Goal: Information Seeking & Learning: Learn about a topic

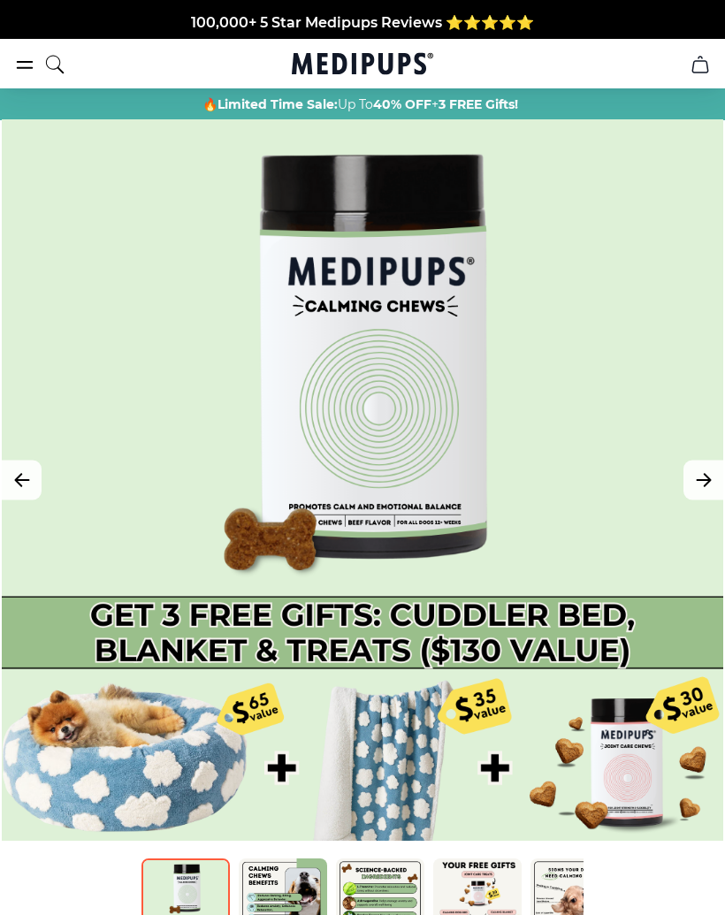
click at [714, 476] on icon "Next Image" at bounding box center [703, 481] width 21 height 22
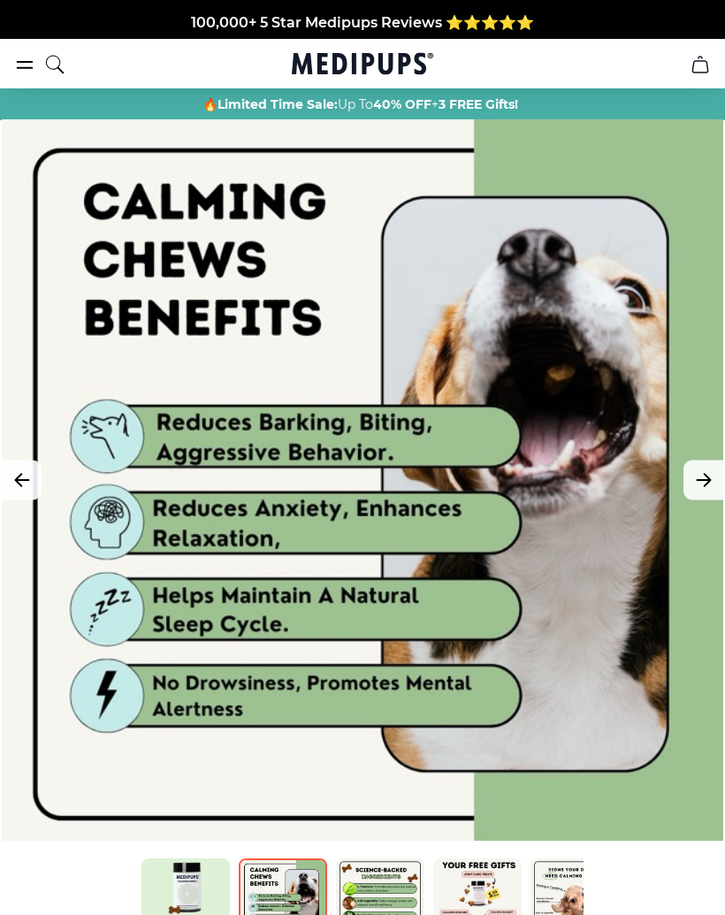
click at [699, 481] on icon "Next Image" at bounding box center [703, 480] width 13 height 12
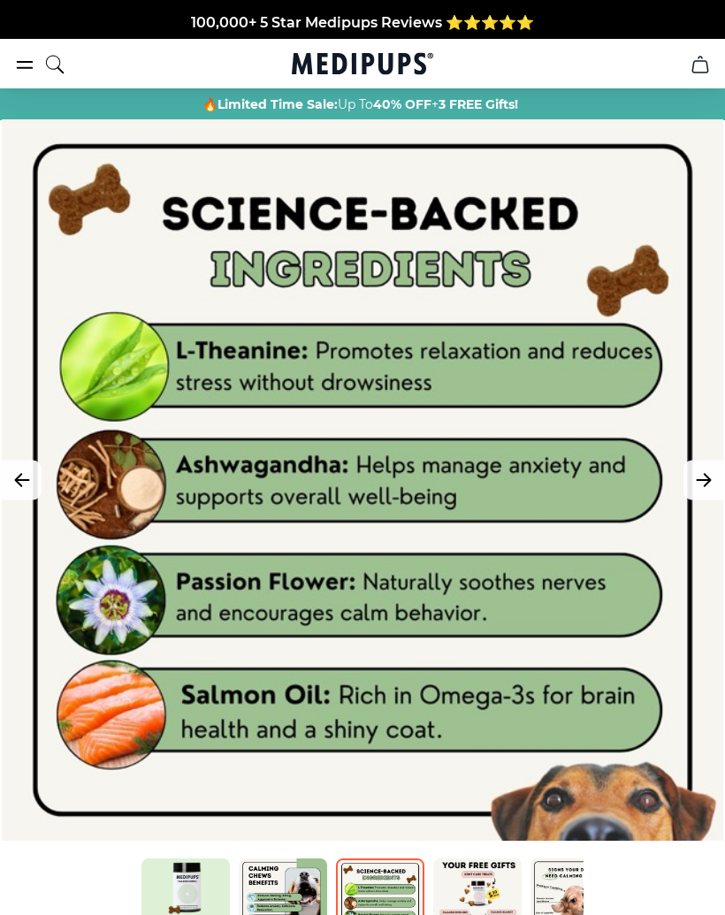
click at [693, 480] on icon "Next Image" at bounding box center [703, 481] width 21 height 22
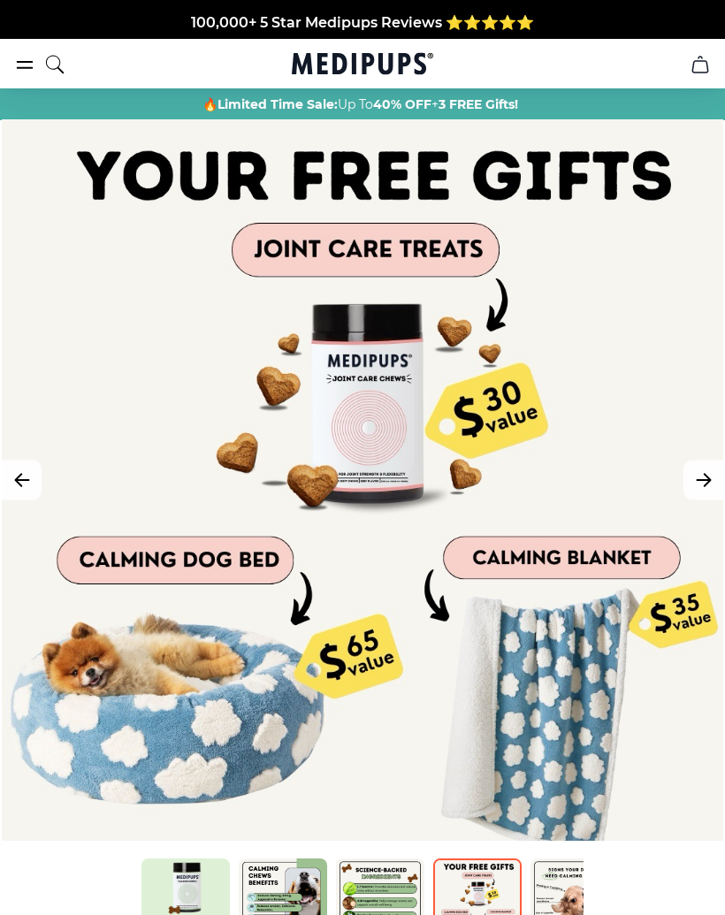
click at [700, 482] on icon "Next Image" at bounding box center [703, 481] width 21 height 22
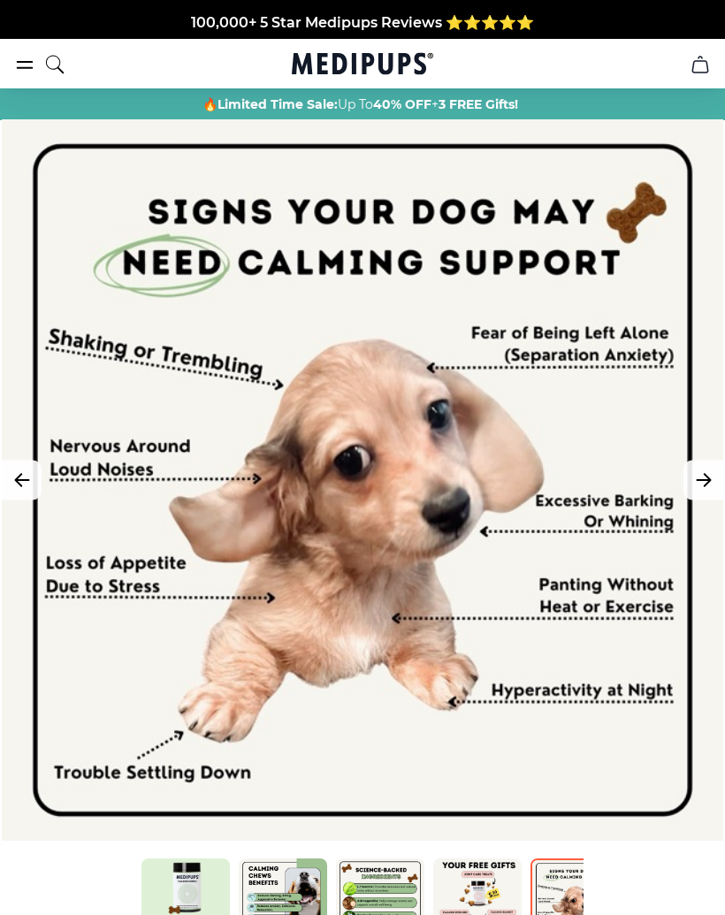
click at [697, 478] on icon "Next Image" at bounding box center [703, 481] width 21 height 22
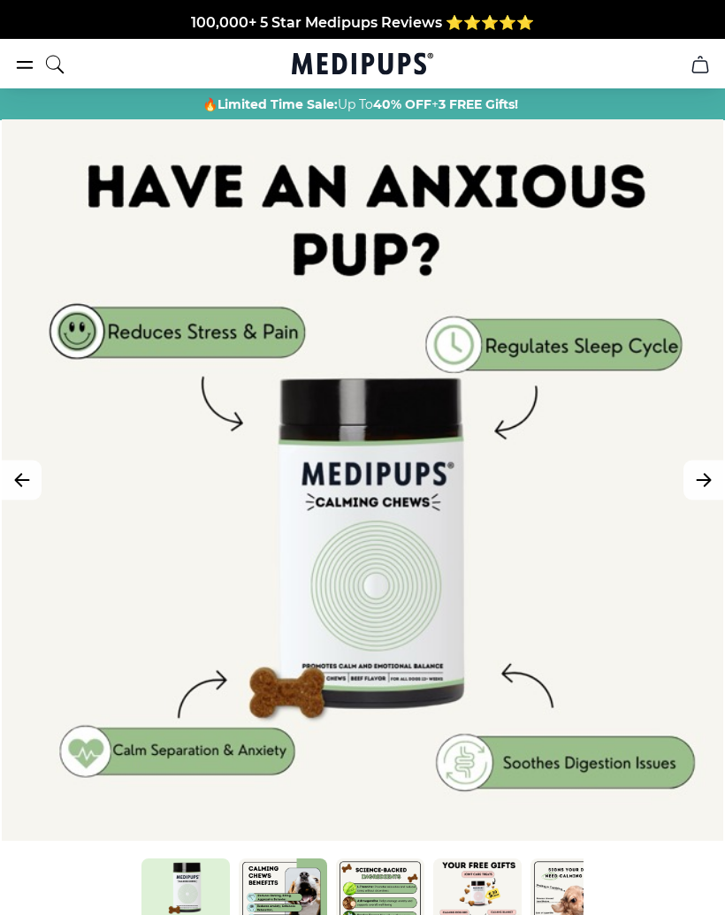
click at [703, 478] on icon "Next Image" at bounding box center [703, 481] width 21 height 22
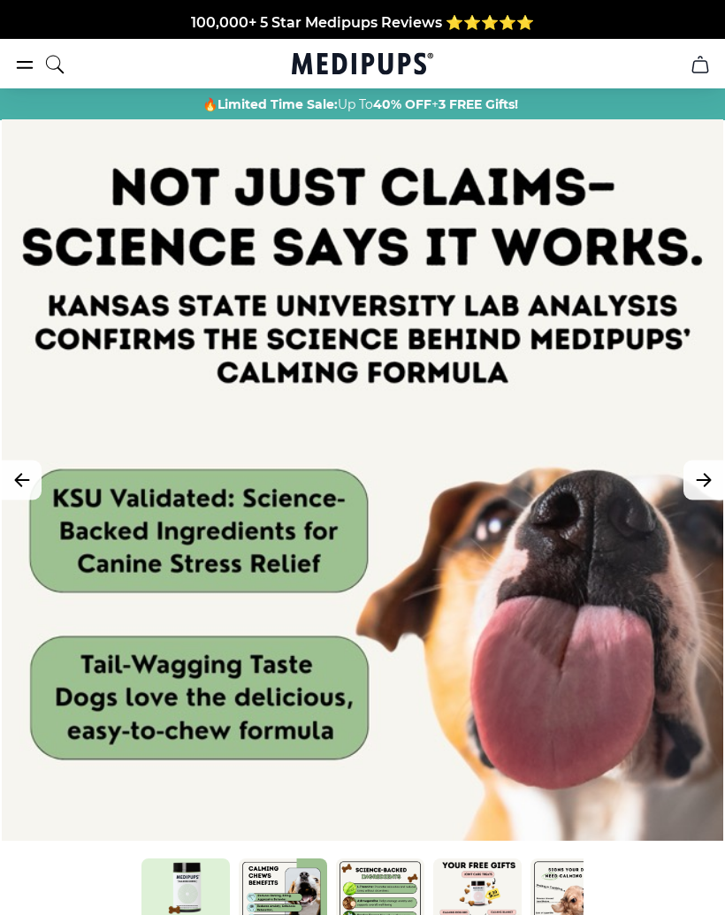
click at [704, 484] on icon "Next Image" at bounding box center [703, 481] width 21 height 22
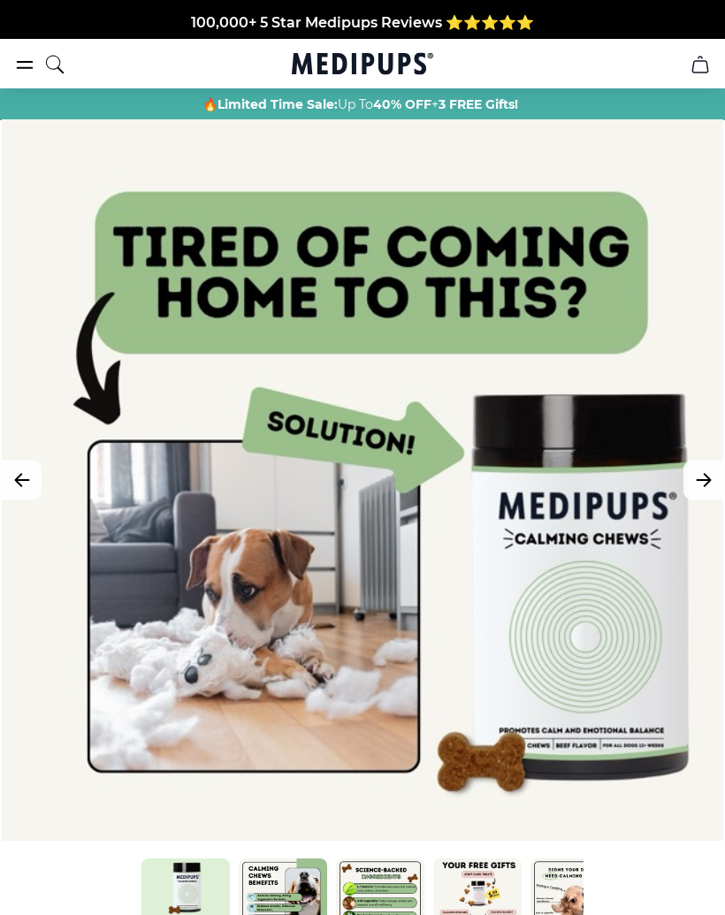
click at [705, 482] on icon "Next Image" at bounding box center [703, 481] width 21 height 22
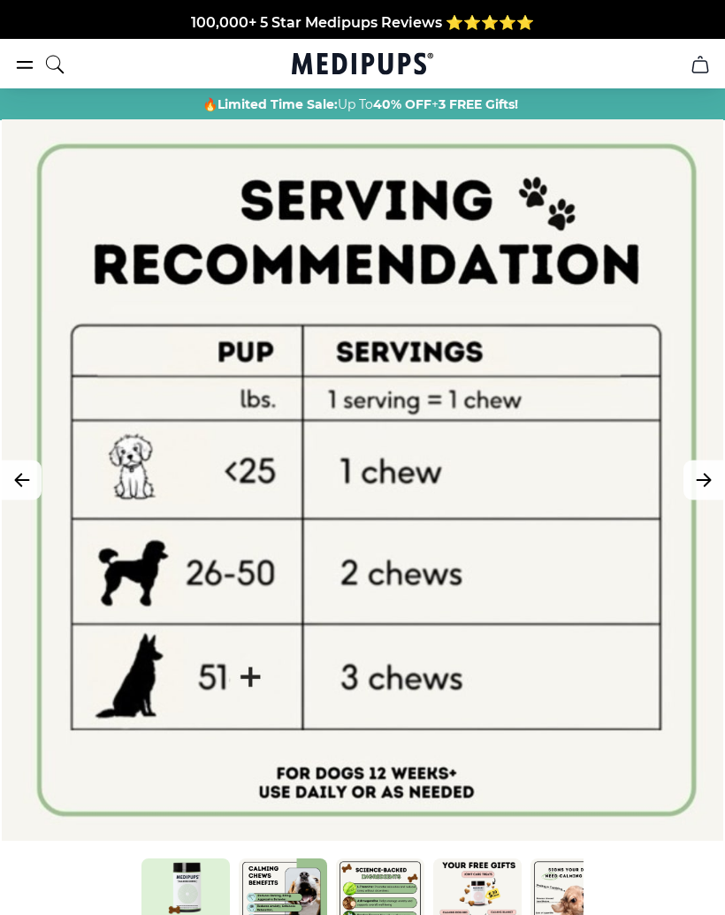
click at [714, 481] on icon "Next Image" at bounding box center [703, 481] width 21 height 22
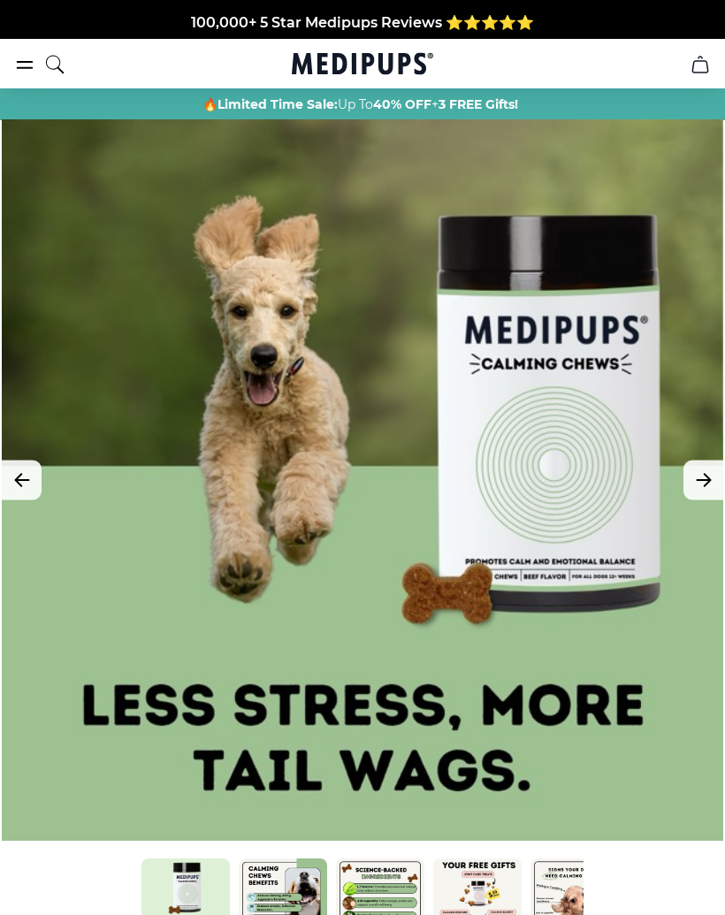
click at [708, 484] on icon "Next Image" at bounding box center [703, 481] width 21 height 22
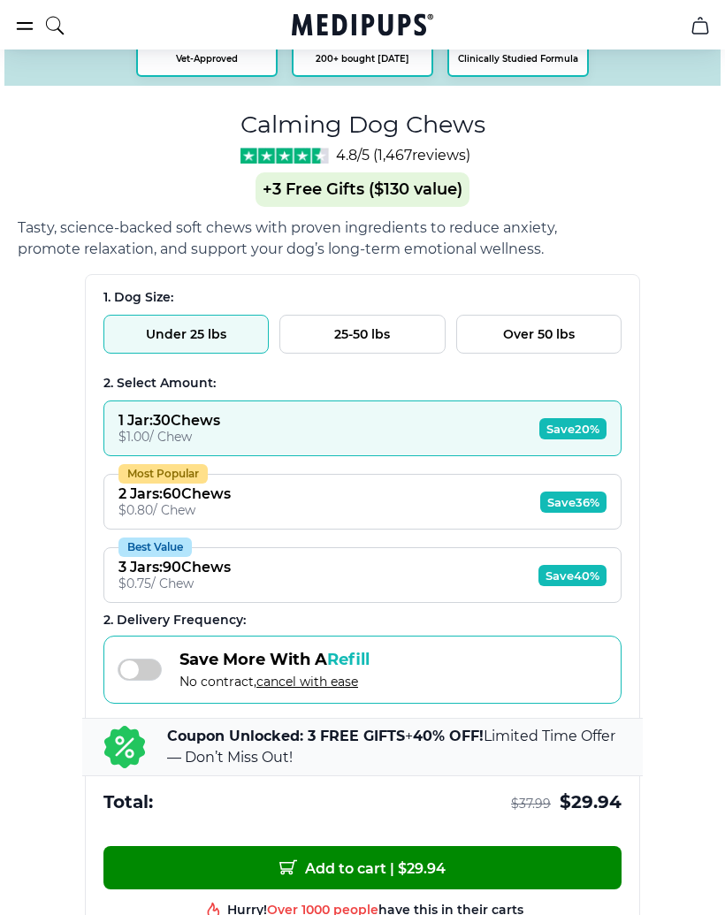
scroll to position [941, 0]
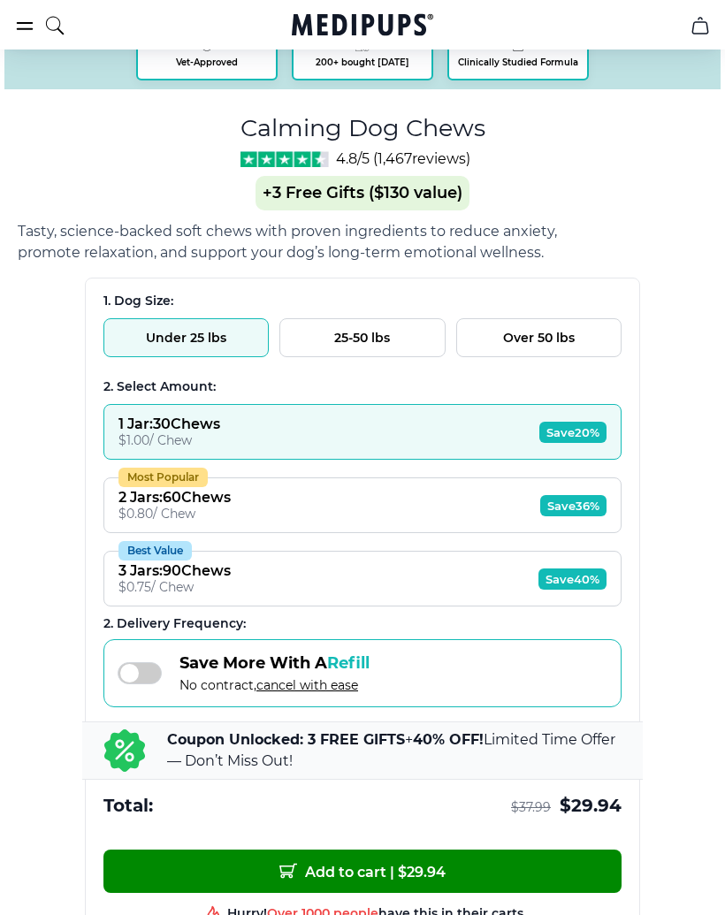
click at [133, 680] on span at bounding box center [140, 673] width 44 height 22
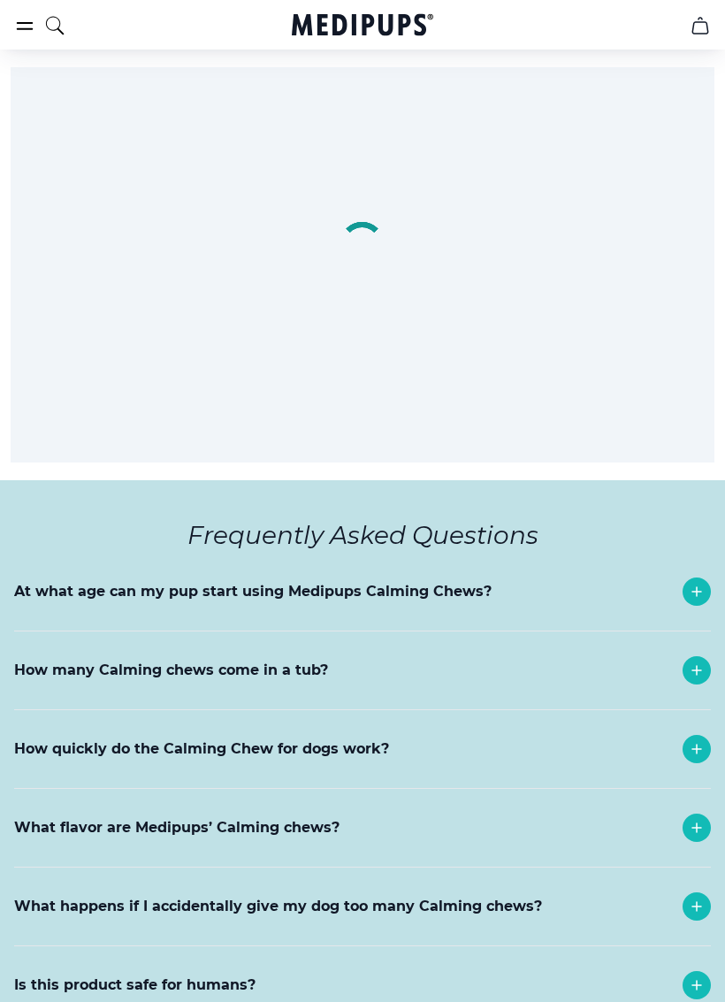
scroll to position [7906, 0]
click at [671, 631] on div "How many Calming chews come in a tub?" at bounding box center [362, 670] width 697 height 78
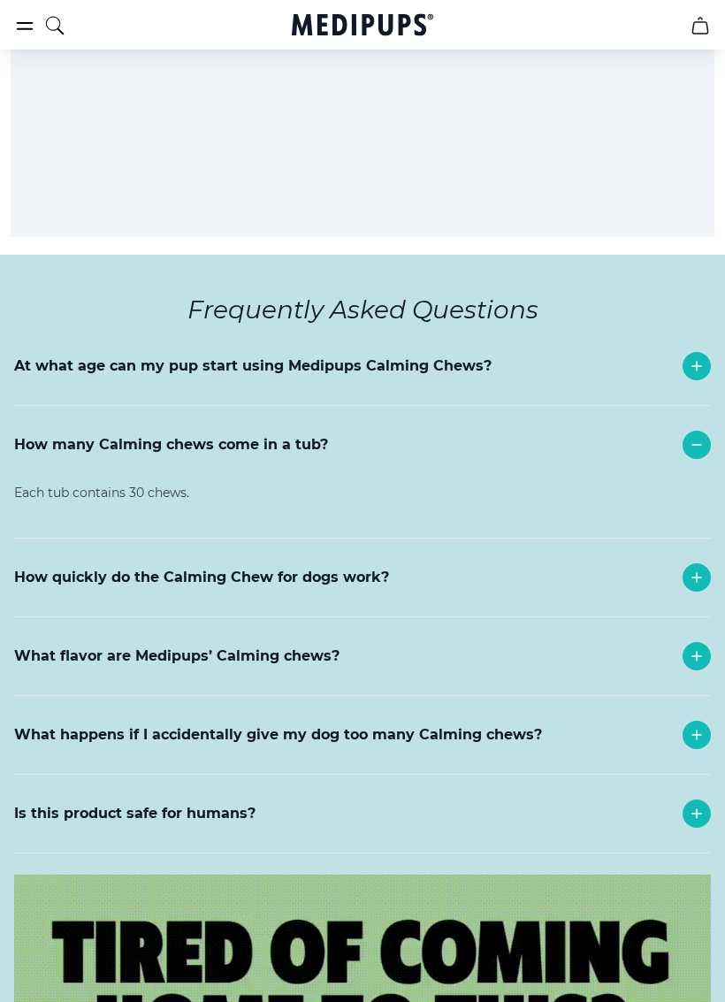
scroll to position [8131, 0]
click at [685, 642] on div at bounding box center [697, 656] width 28 height 28
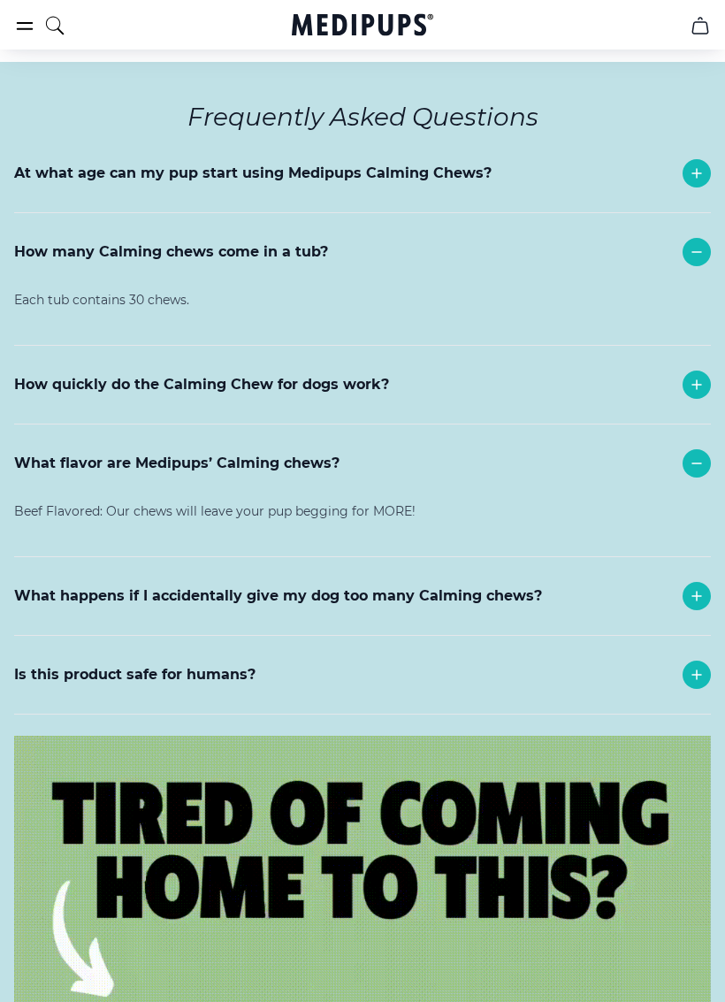
scroll to position [8324, 0]
click at [685, 582] on div at bounding box center [697, 596] width 28 height 28
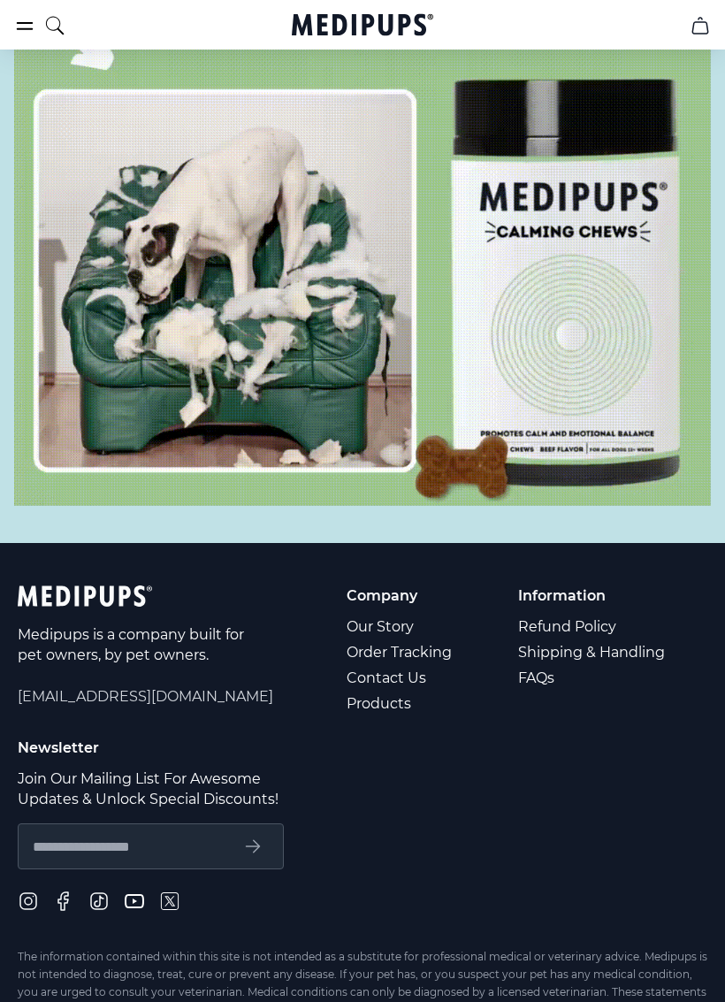
scroll to position [9343, 0]
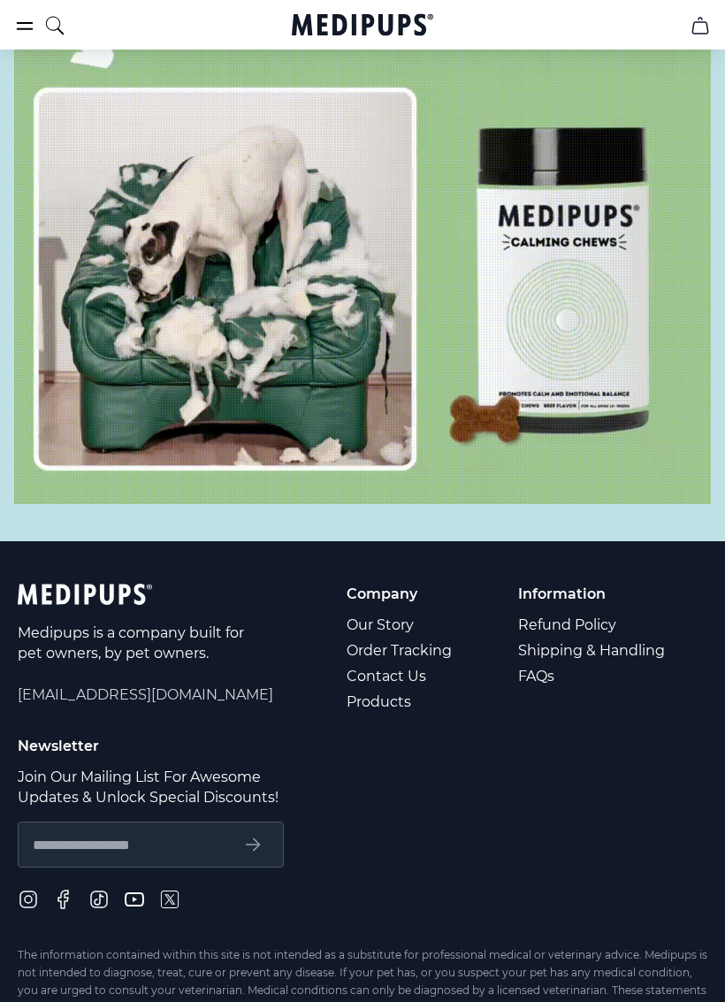
click at [545, 664] on link "FAQs" at bounding box center [592, 677] width 149 height 26
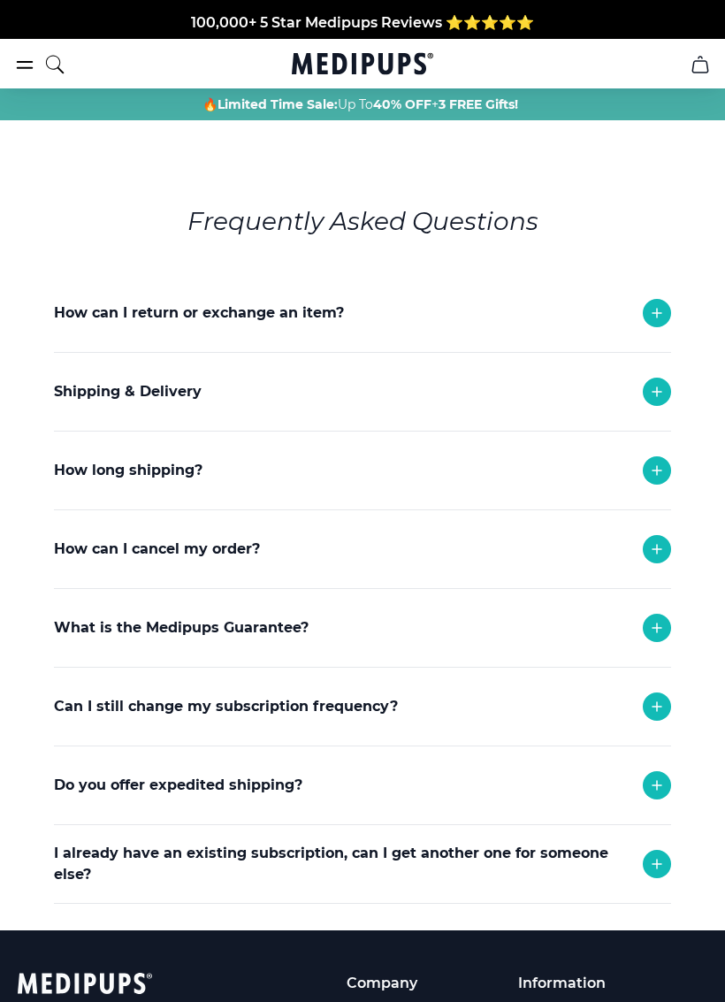
click at [644, 472] on div at bounding box center [657, 470] width 28 height 28
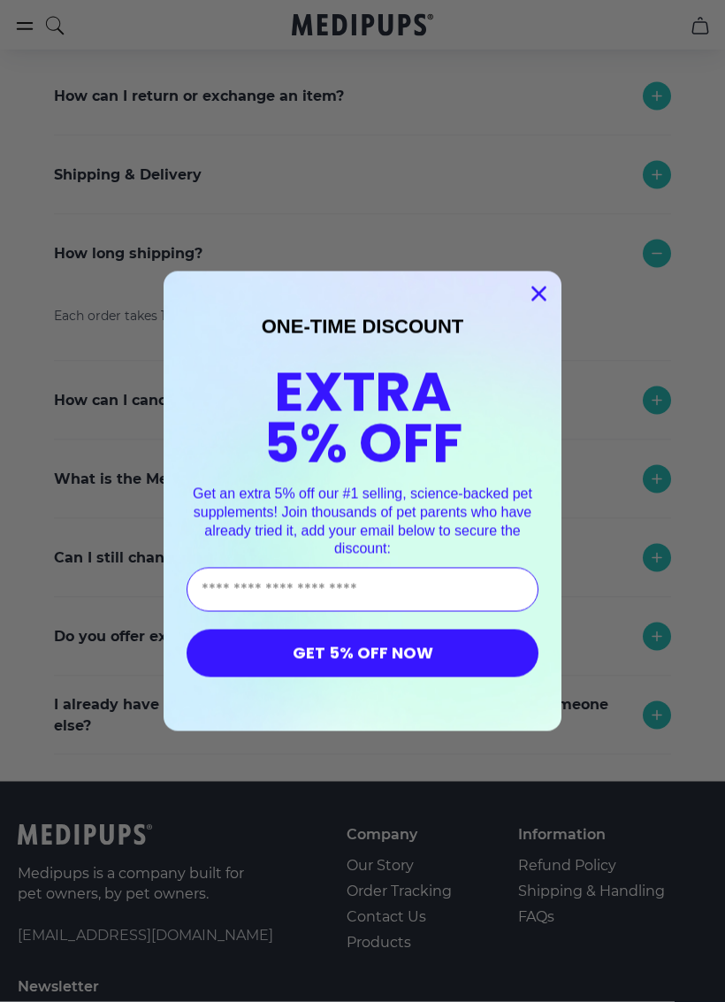
click at [533, 296] on circle "Close dialog" at bounding box center [538, 293] width 29 height 29
